Goal: Find specific page/section: Find specific page/section

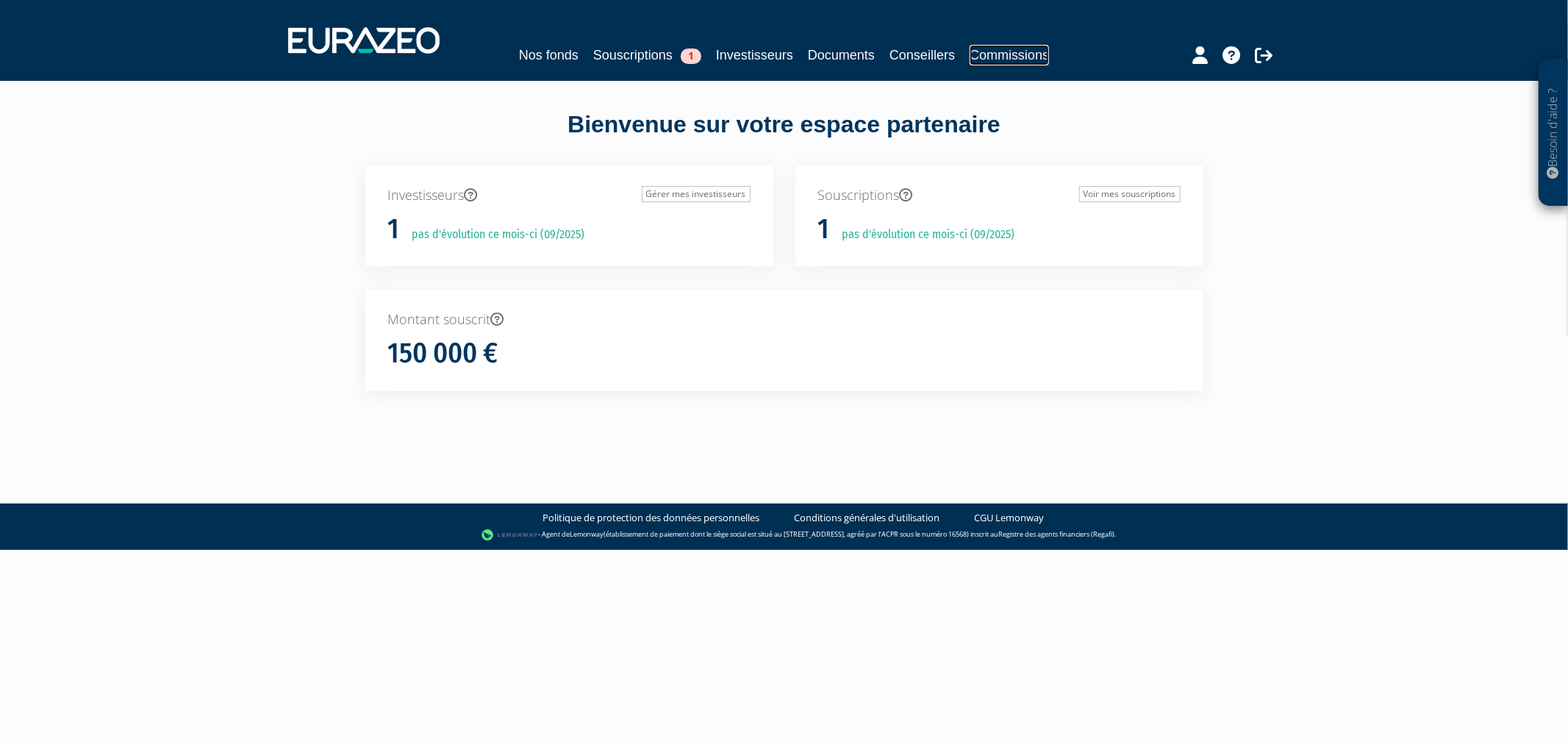
click at [1022, 55] on link "Commissions" at bounding box center [1009, 55] width 79 height 20
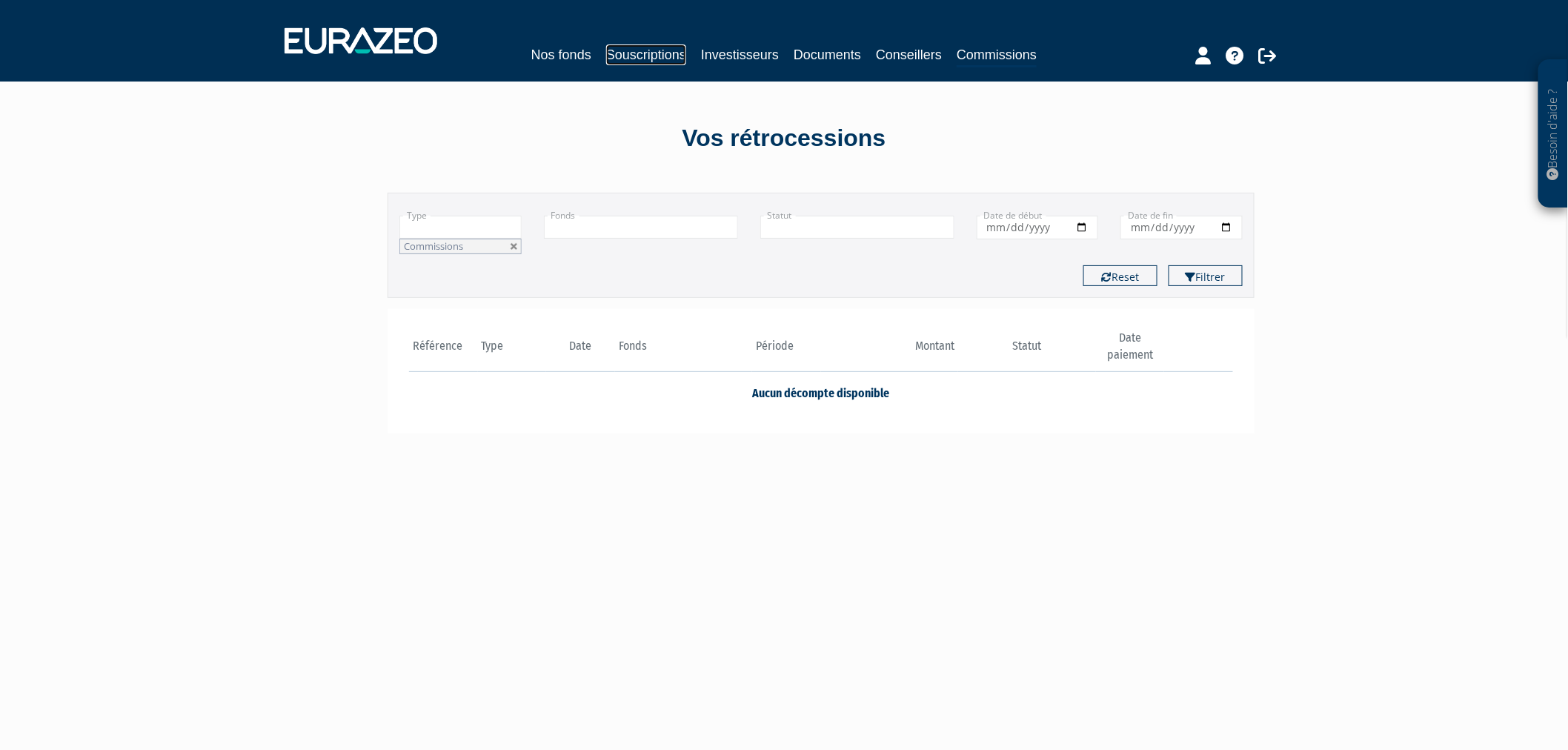
click at [606, 47] on link "Souscriptions" at bounding box center [646, 55] width 80 height 20
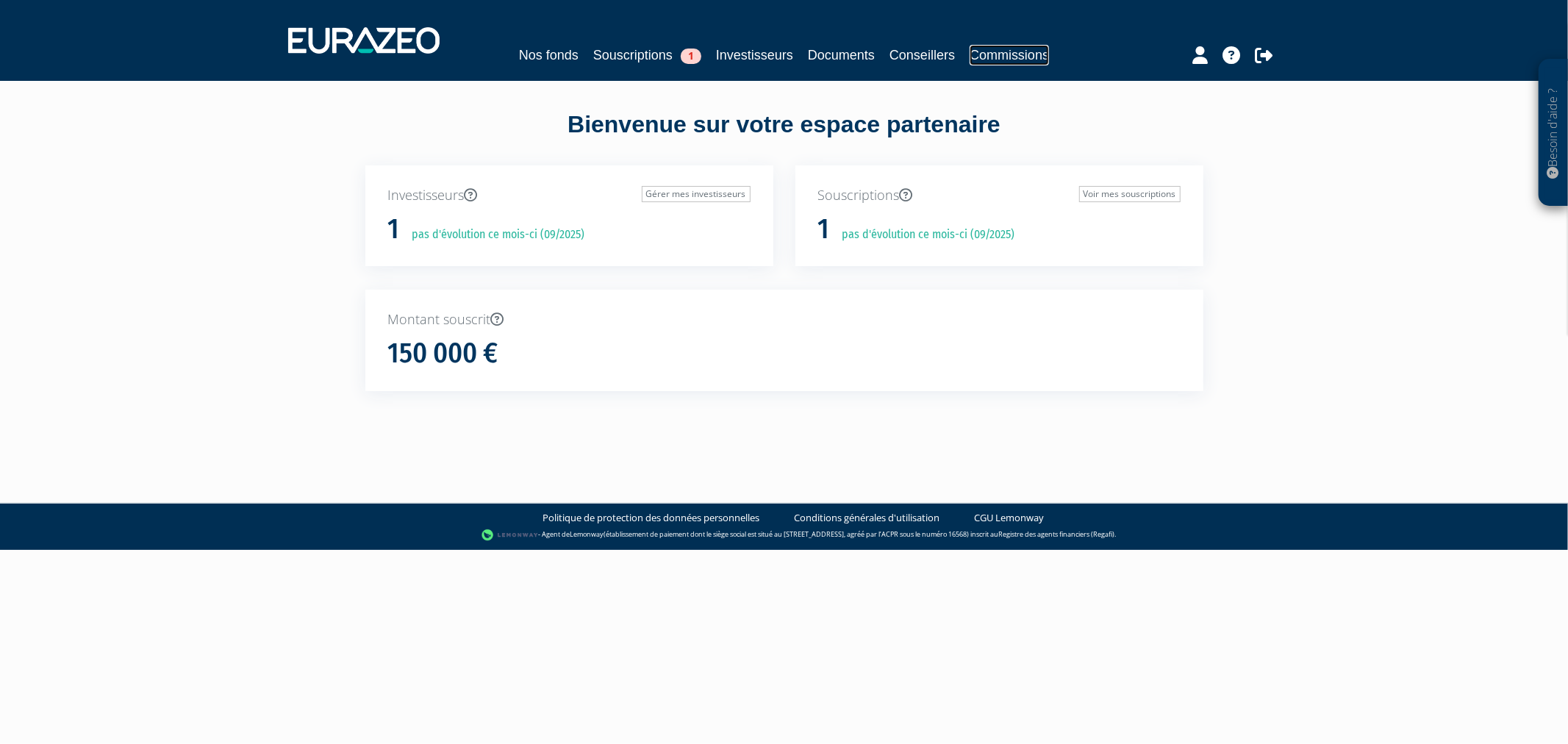
click at [1005, 47] on link "Commissions" at bounding box center [1009, 55] width 79 height 20
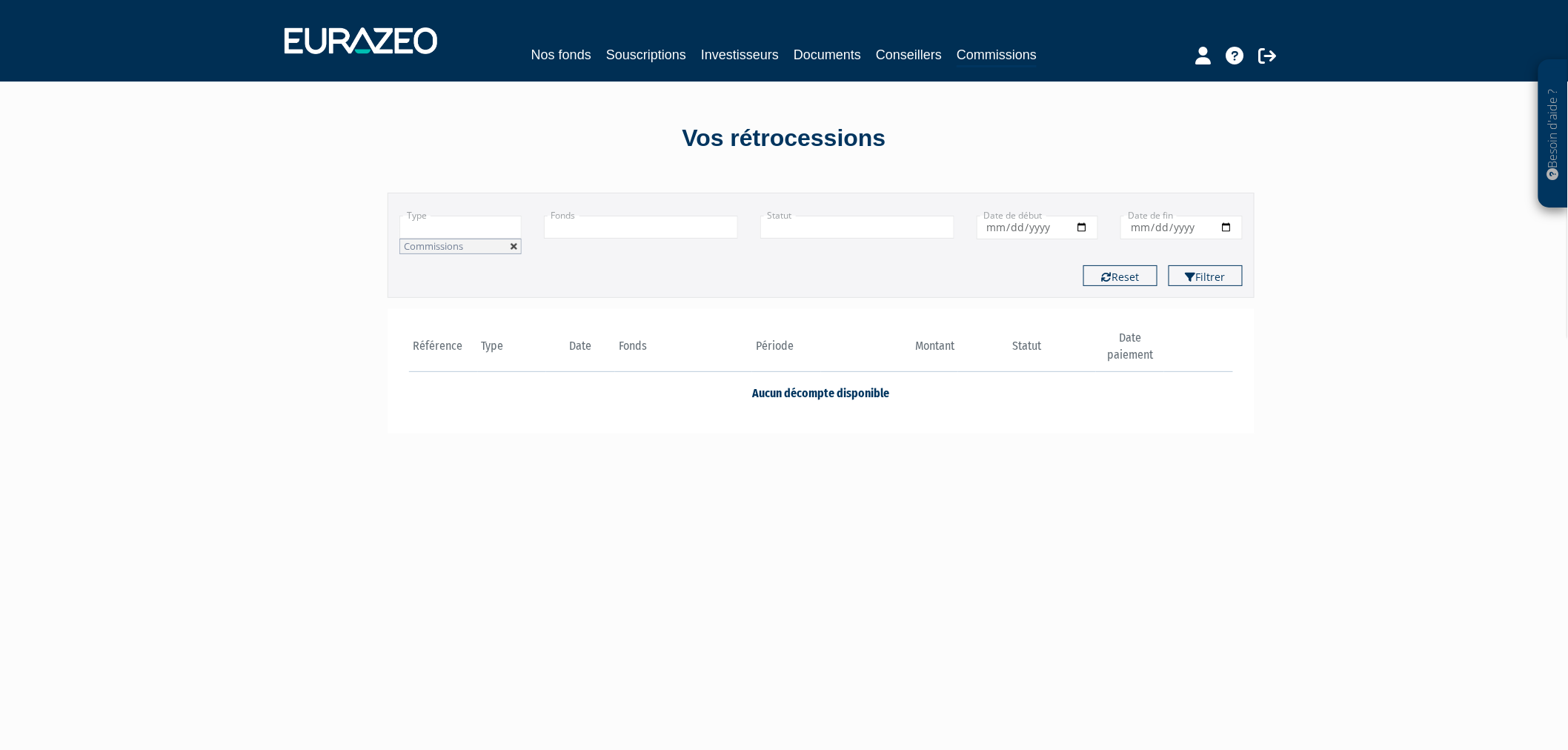
click at [515, 242] on link at bounding box center [515, 247] width 9 height 9
type input "+"
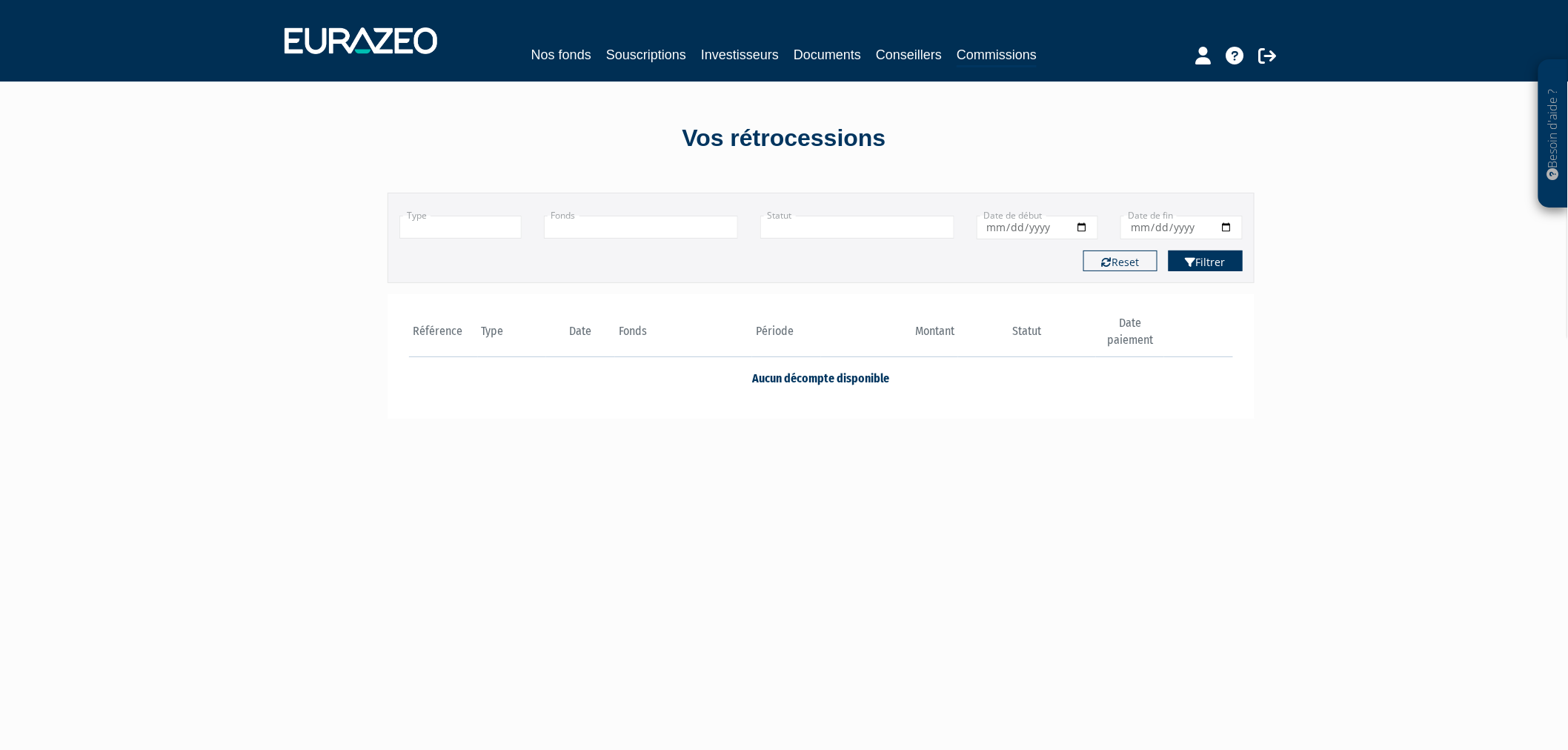
click at [1187, 260] on icon "submit" at bounding box center [1191, 263] width 11 height 11
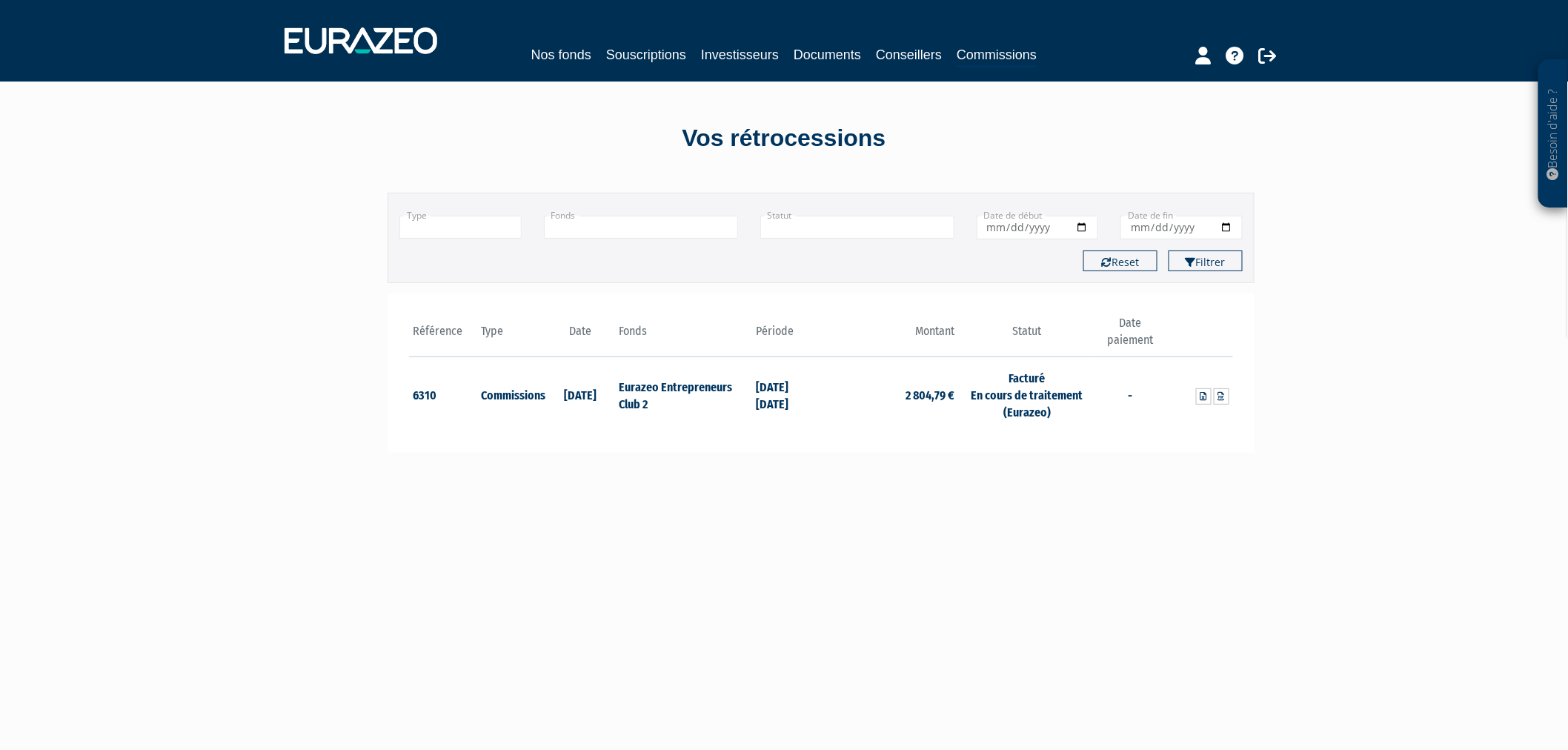
click at [494, 233] on input "text" at bounding box center [460, 227] width 122 height 23
click at [489, 260] on li "Commissions" at bounding box center [460, 266] width 121 height 18
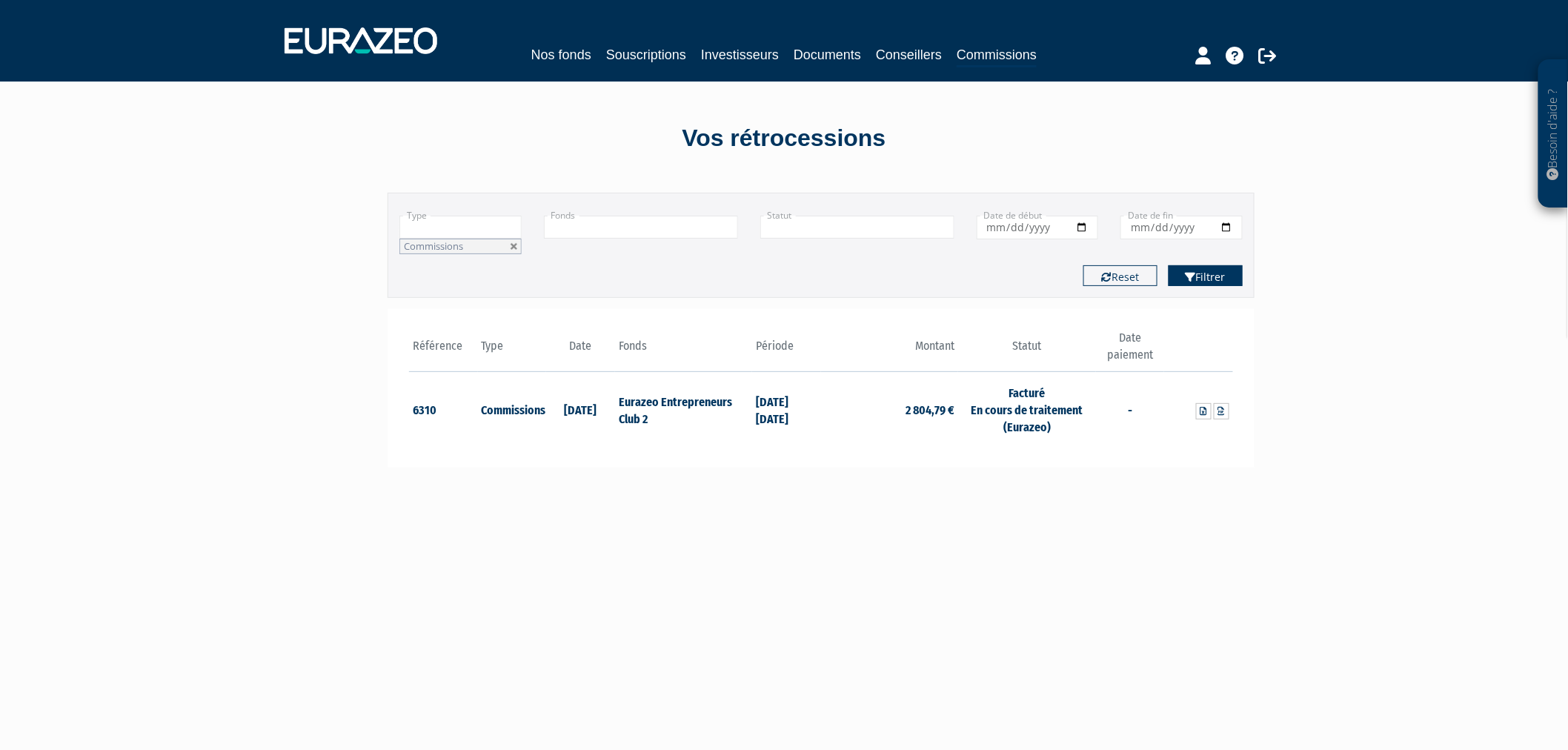
click at [1186, 280] on icon "submit" at bounding box center [1191, 277] width 11 height 11
click at [1141, 266] on button "Reset" at bounding box center [1120, 276] width 74 height 20
type input "+"
